Goal: Task Accomplishment & Management: Use online tool/utility

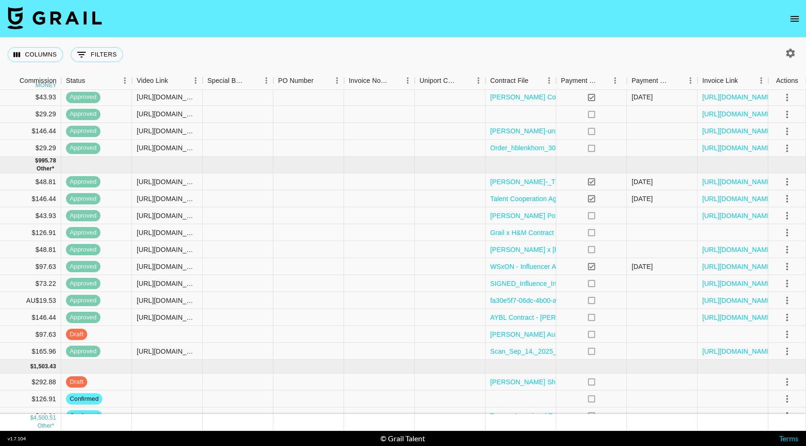
scroll to position [315, 759]
click at [171, 333] on div at bounding box center [167, 332] width 71 height 17
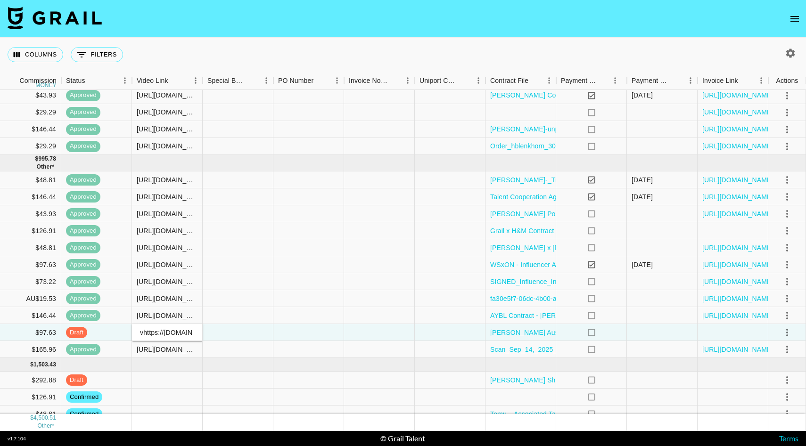
scroll to position [0, 81]
click at [392, 332] on div at bounding box center [379, 332] width 71 height 17
click at [142, 331] on div "vhttps://[DOMAIN_NAME][URL]" at bounding box center [167, 332] width 61 height 9
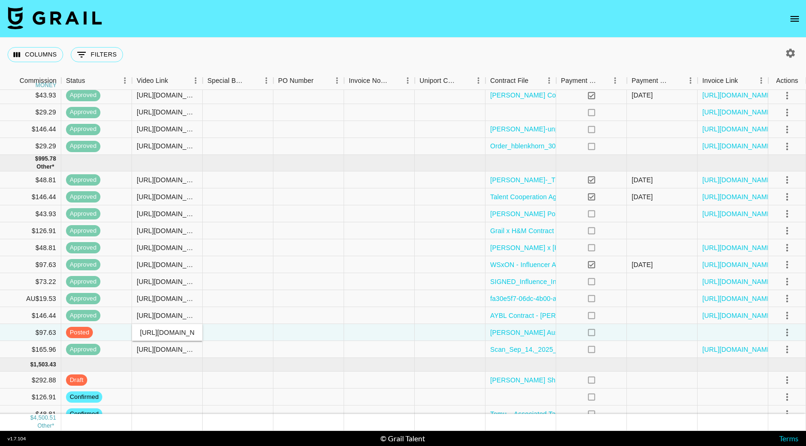
type input "[URL][DOMAIN_NAME]"
click at [284, 317] on div at bounding box center [308, 315] width 71 height 17
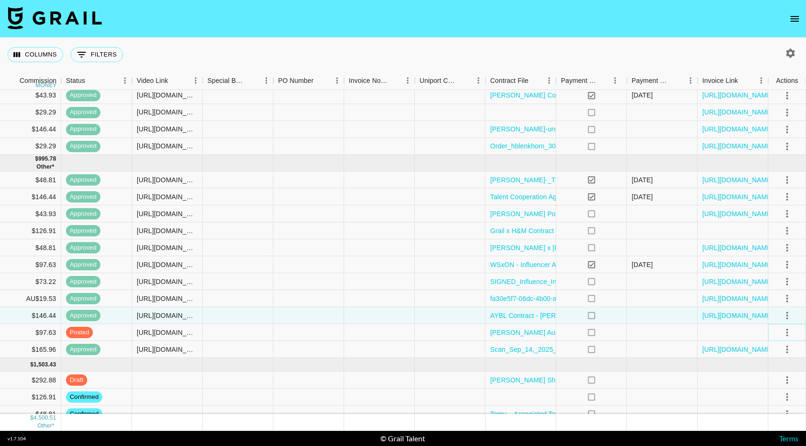
click at [786, 331] on icon "select merge strategy" at bounding box center [786, 332] width 11 height 11
click at [758, 423] on div "Approve" at bounding box center [766, 420] width 29 height 11
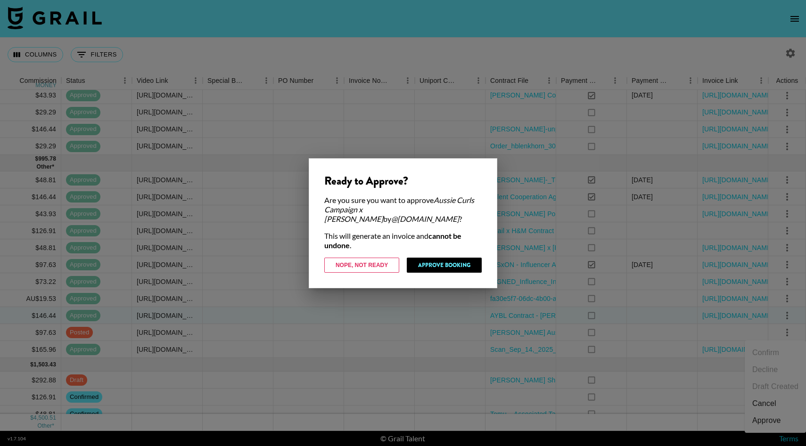
click at [422, 305] on div at bounding box center [403, 223] width 806 height 446
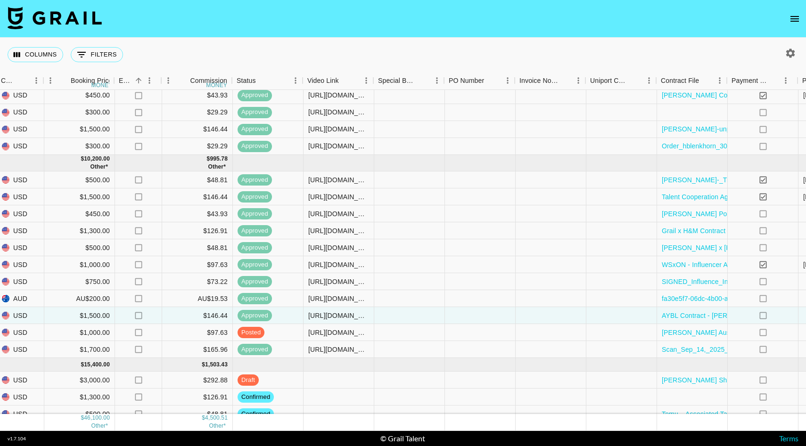
scroll to position [315, 759]
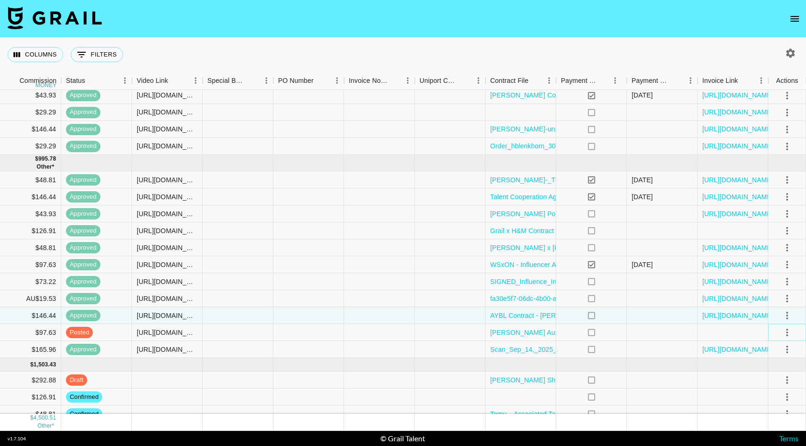
click at [787, 330] on icon "select merge strategy" at bounding box center [787, 333] width 2 height 8
click at [764, 421] on div "Approve" at bounding box center [766, 420] width 29 height 11
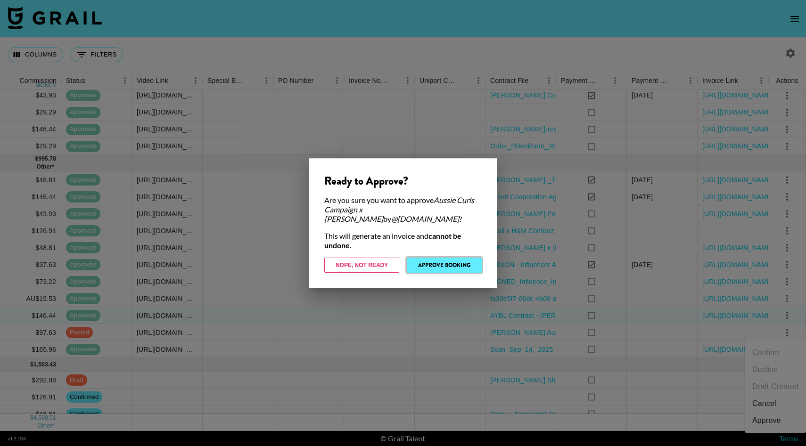
click at [468, 271] on button "Approve Booking" at bounding box center [444, 265] width 75 height 15
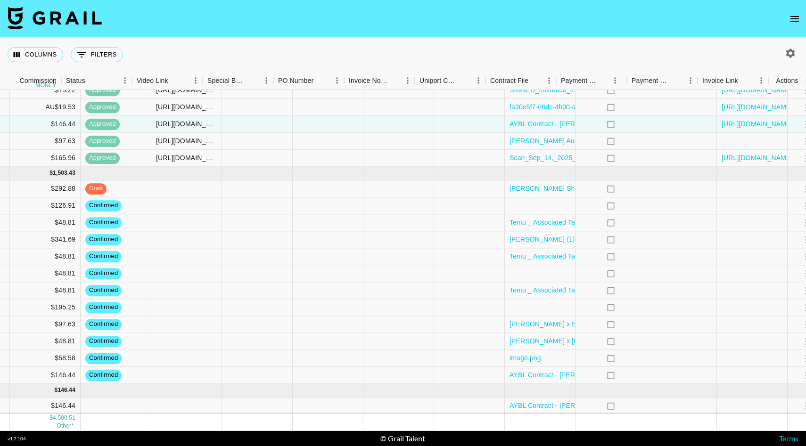
scroll to position [506, 759]
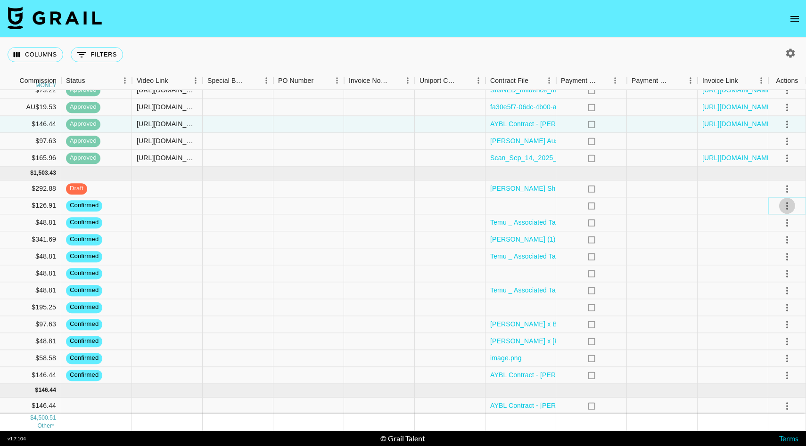
click at [782, 205] on icon "select merge strategy" at bounding box center [786, 205] width 11 height 11
click at [781, 253] on li "Draft Created" at bounding box center [774, 260] width 61 height 17
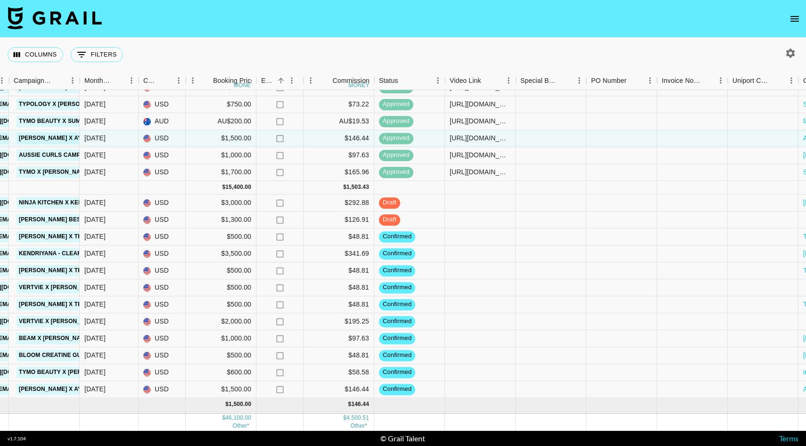
scroll to position [506, 446]
